Goal: Information Seeking & Learning: Understand process/instructions

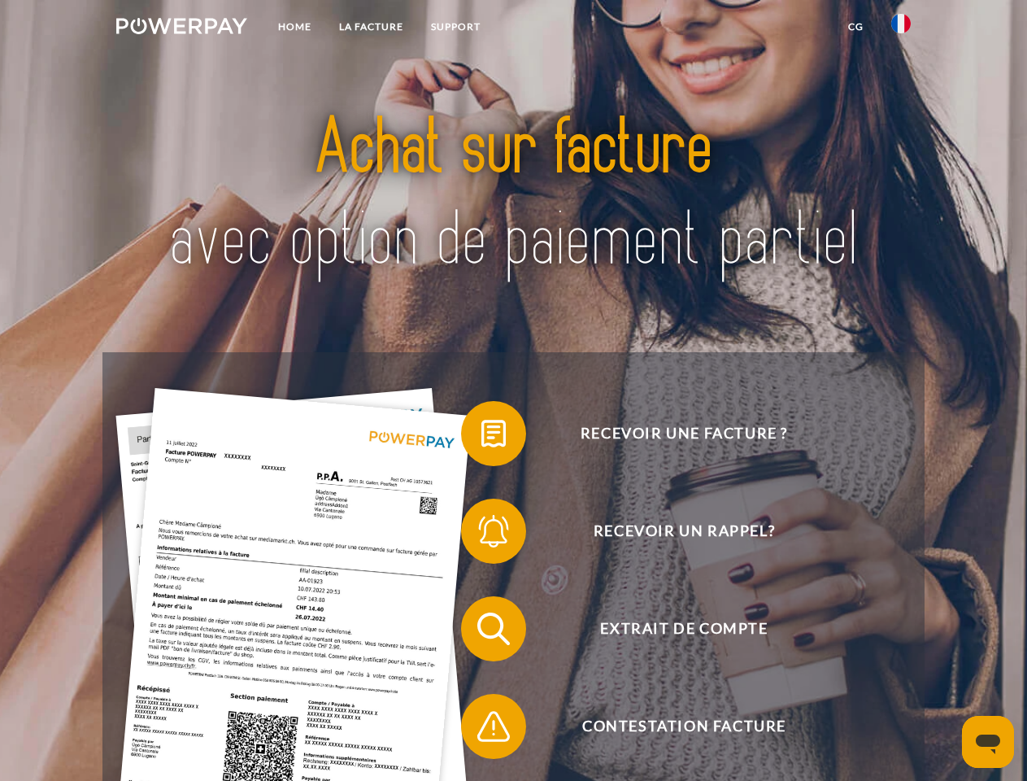
click at [181, 28] on img at bounding box center [181, 26] width 131 height 16
click at [901, 28] on img at bounding box center [901, 24] width 20 height 20
click at [856, 27] on link "CG" at bounding box center [855, 26] width 43 height 29
click at [481, 437] on span at bounding box center [469, 433] width 81 height 81
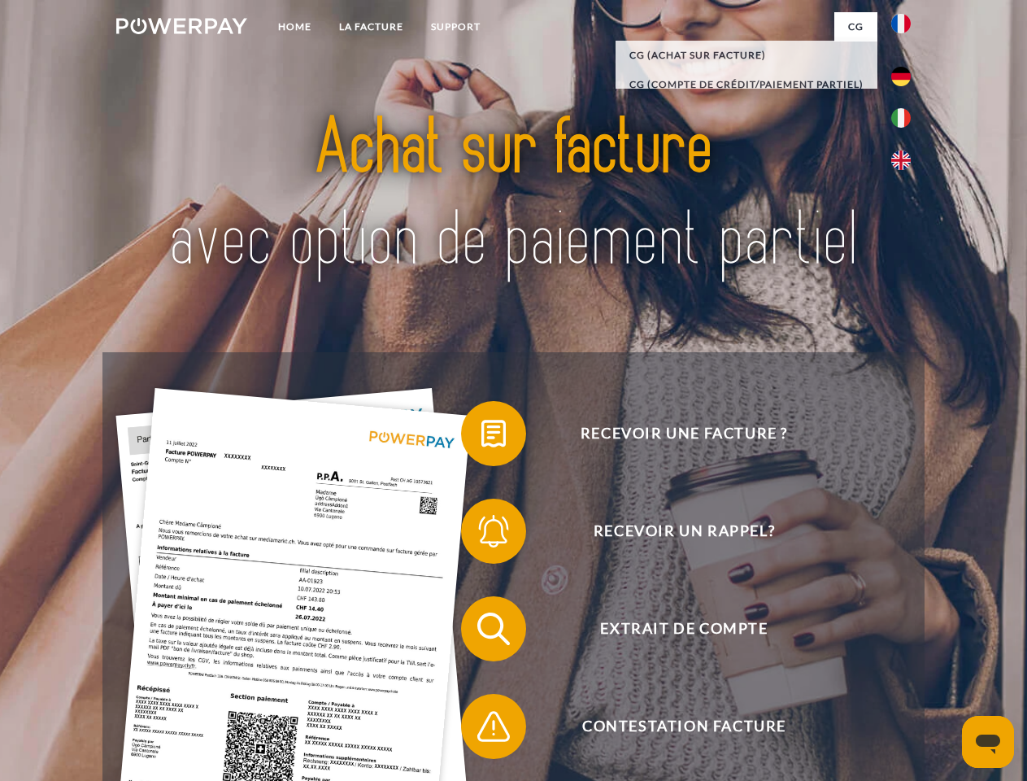
click at [481, 534] on span at bounding box center [469, 530] width 81 height 81
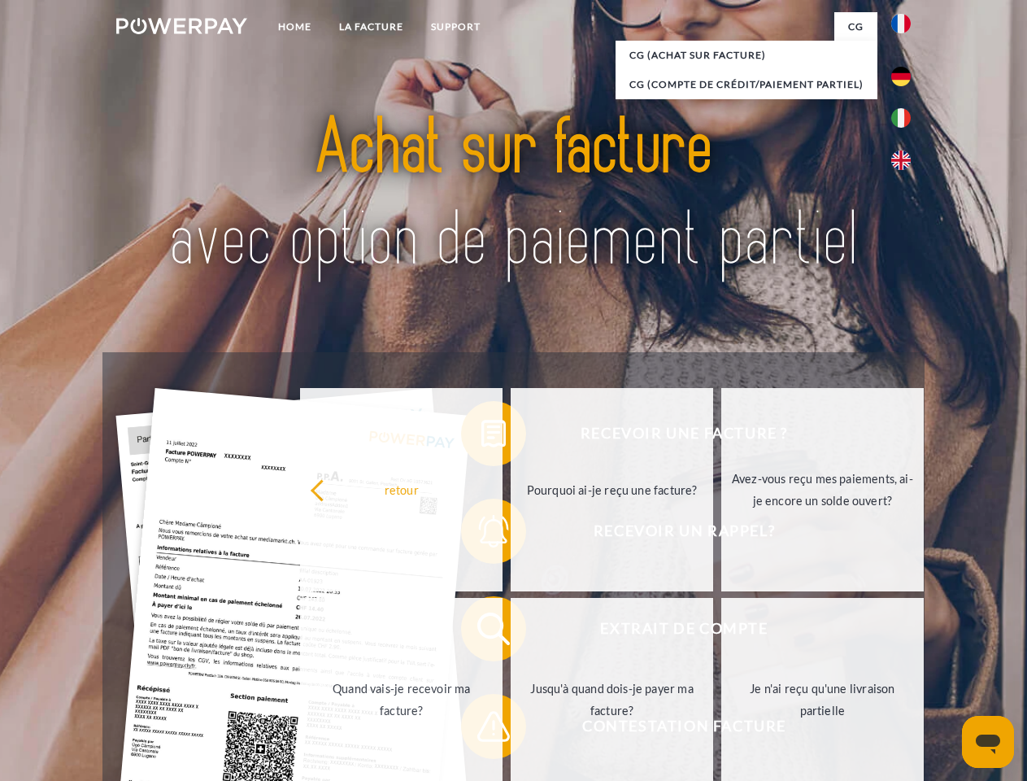
click at [511, 632] on link "Jusqu'à quand dois-je payer ma facture?" at bounding box center [612, 699] width 203 height 203
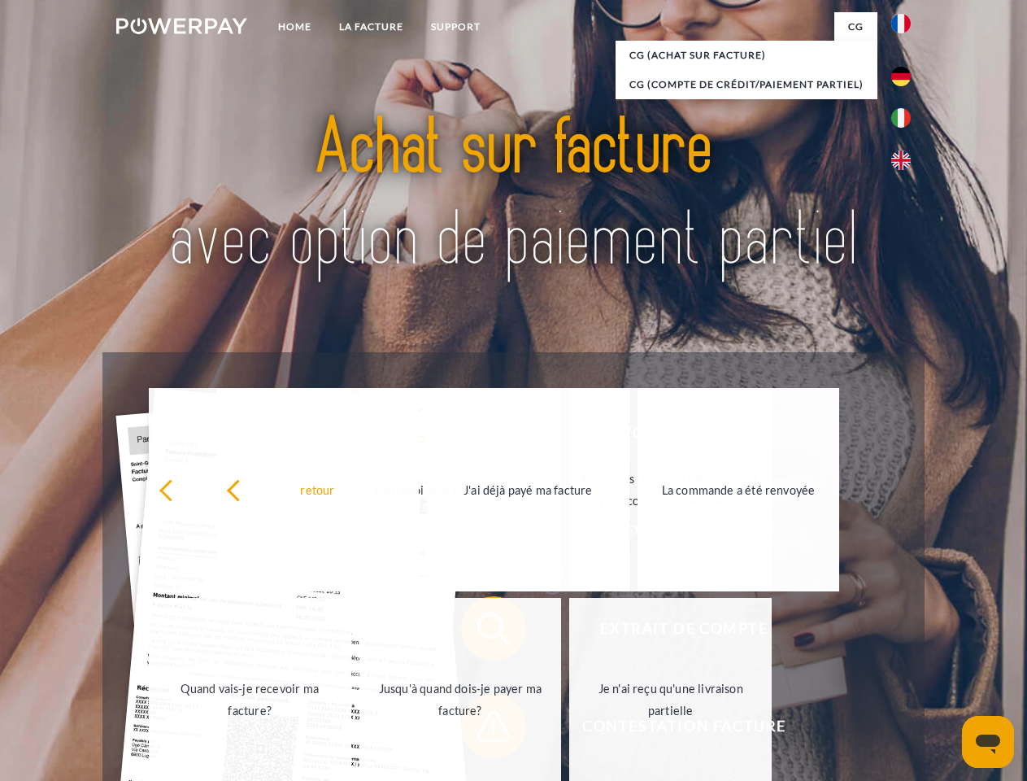
click at [481, 730] on span at bounding box center [469, 726] width 81 height 81
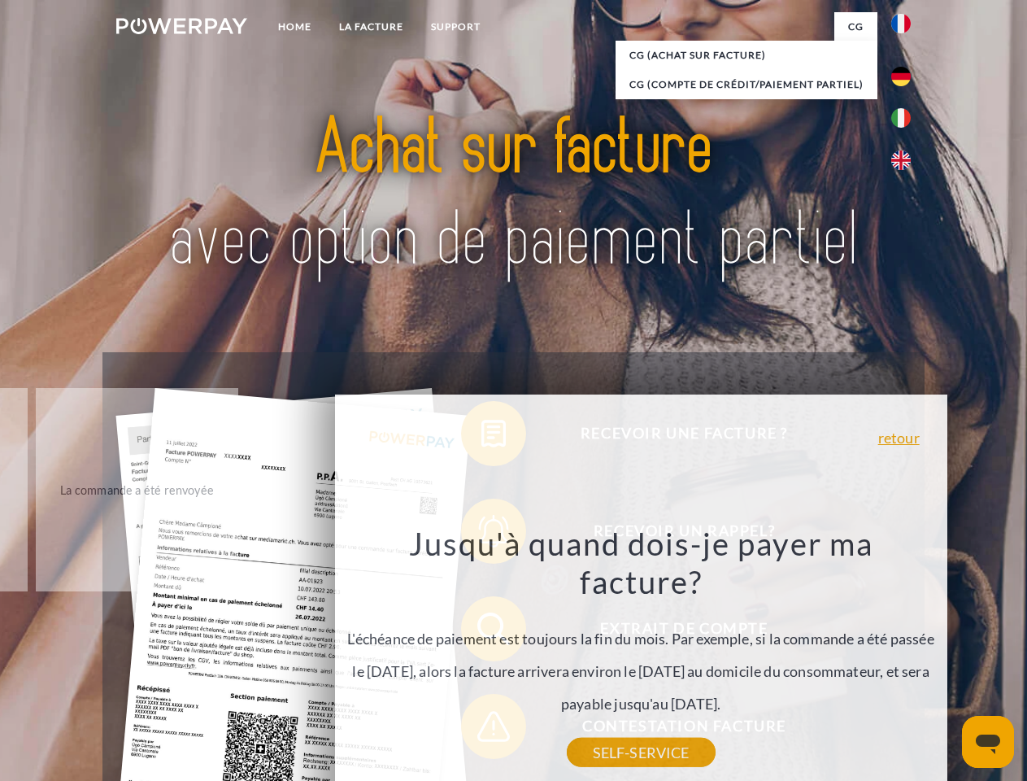
click at [988, 742] on icon "Ouvrir la fenêtre de messagerie" at bounding box center [988, 744] width 24 height 20
